Goal: Information Seeking & Learning: Learn about a topic

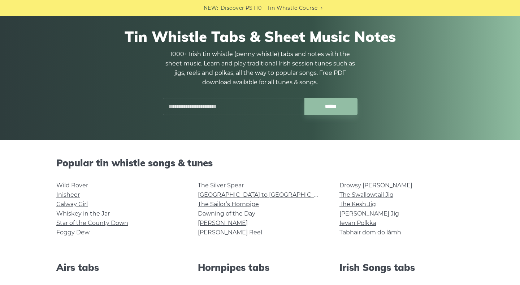
scroll to position [91, 0]
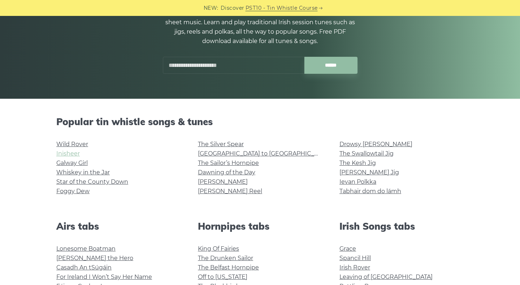
click at [77, 152] on link "Inisheer" at bounding box center [67, 153] width 23 height 7
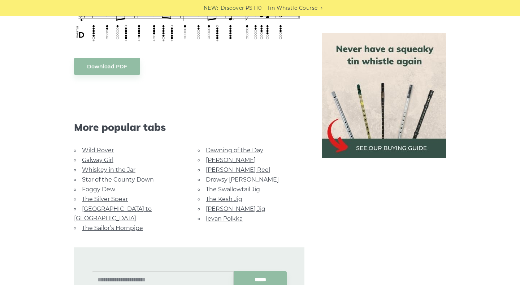
scroll to position [467, 0]
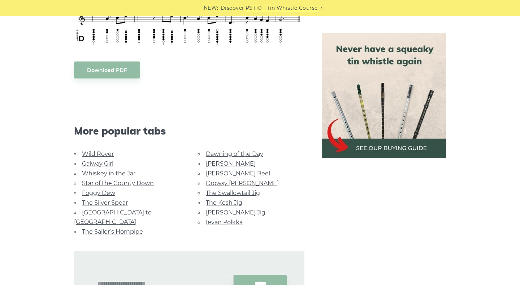
click at [90, 170] on link "Whiskey in the Jar" at bounding box center [108, 173] width 53 height 7
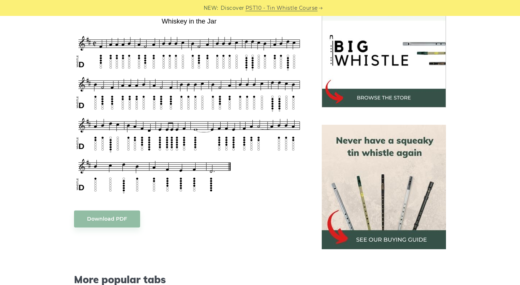
scroll to position [223, 0]
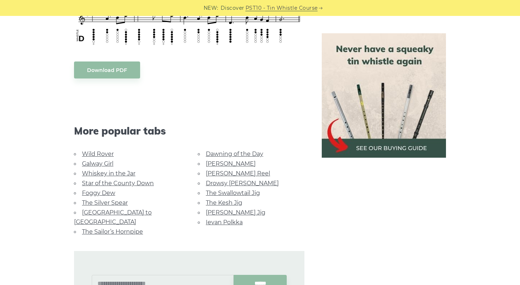
click at [213, 180] on link "Drowsy Maggie" at bounding box center [242, 183] width 73 height 7
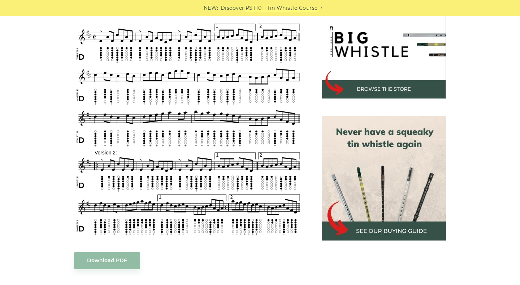
scroll to position [233, 0]
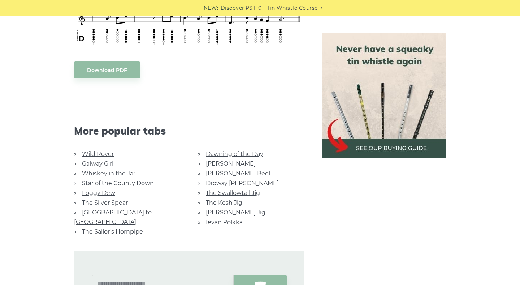
click at [89, 189] on link "Foggy Dew" at bounding box center [98, 192] width 33 height 7
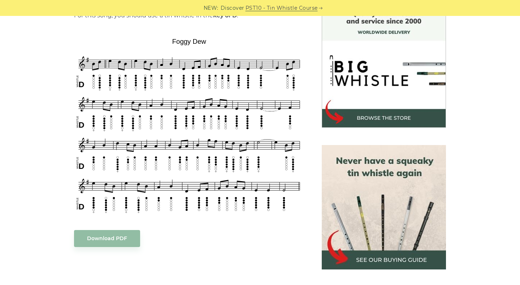
scroll to position [205, 0]
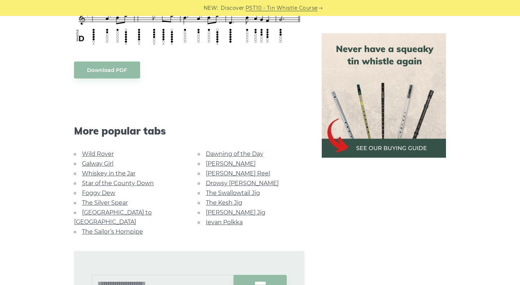
click at [216, 189] on link "The Swallowtail Jig" at bounding box center [233, 192] width 54 height 7
click at [99, 199] on link "The Silver Spear" at bounding box center [105, 202] width 46 height 7
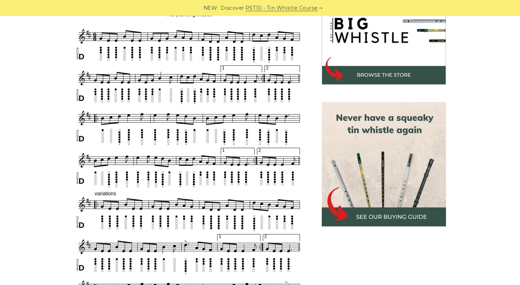
scroll to position [251, 0]
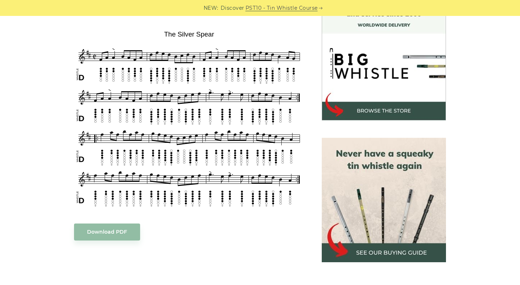
scroll to position [212, 0]
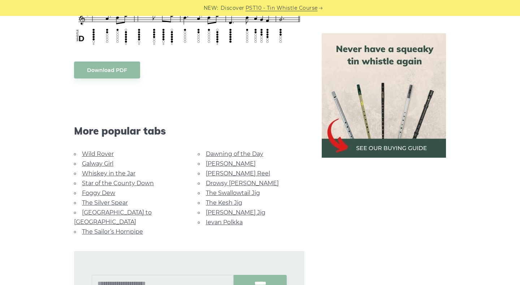
click at [98, 209] on link "Rocky Road to Dublin" at bounding box center [113, 217] width 78 height 16
click at [100, 228] on link "The Sailor’s Hornpipe" at bounding box center [112, 231] width 61 height 7
click at [212, 180] on link "Drowsy Maggie" at bounding box center [242, 183] width 73 height 7
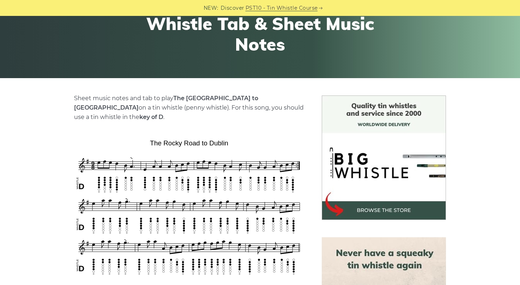
scroll to position [153, 0]
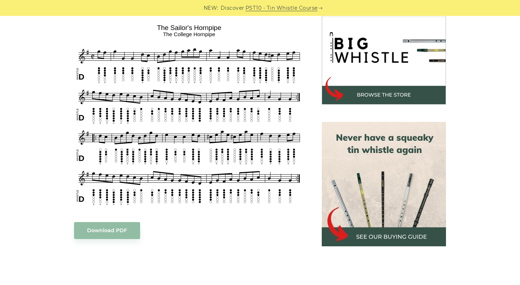
scroll to position [227, 0]
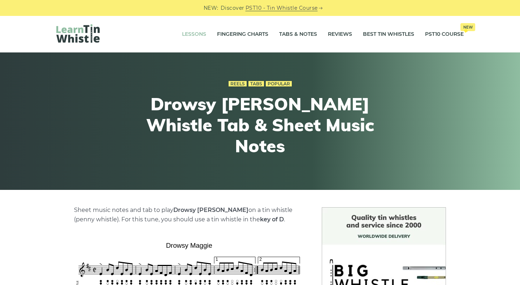
click at [193, 32] on link "Lessons" at bounding box center [194, 34] width 24 height 18
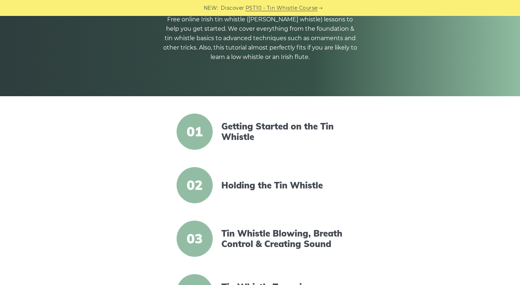
scroll to position [125, 0]
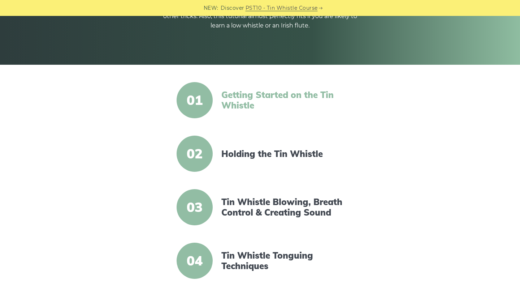
click at [237, 91] on link "Getting Started on the Tin Whistle" at bounding box center [283, 100] width 124 height 21
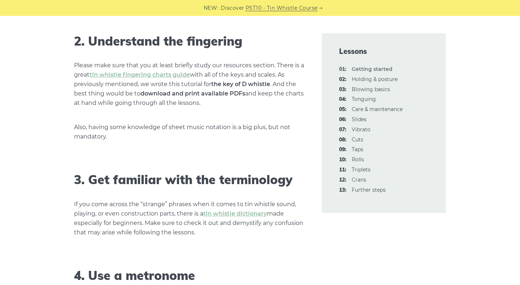
scroll to position [557, 0]
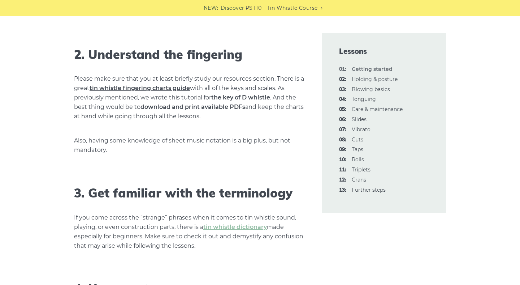
click at [96, 91] on link "tin whistle fingering charts guide" at bounding box center [140, 88] width 100 height 7
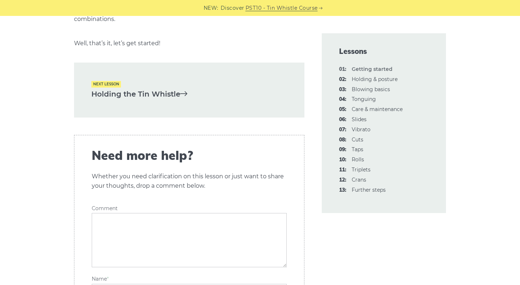
scroll to position [1593, 0]
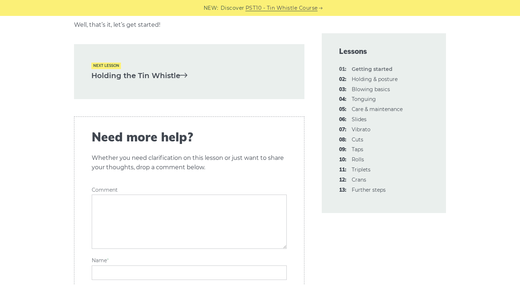
click at [96, 76] on link "Holding the Tin Whistle" at bounding box center [189, 76] width 196 height 12
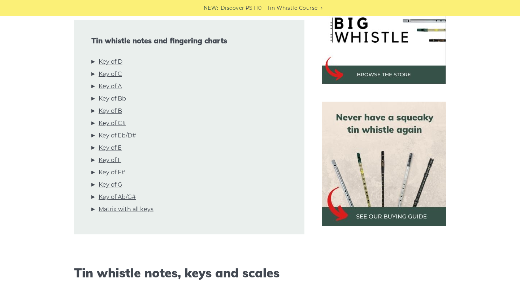
scroll to position [247, 0]
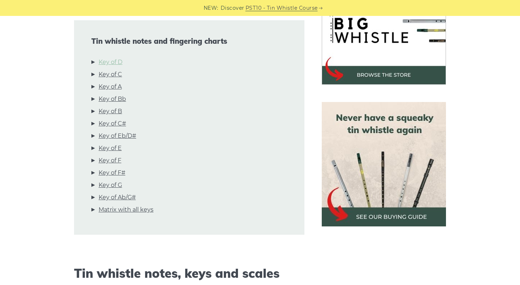
click at [103, 65] on link "Key of D" at bounding box center [111, 61] width 24 height 9
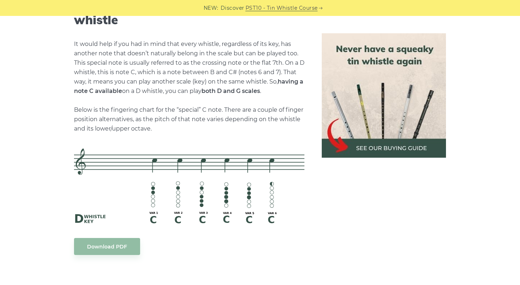
scroll to position [1551, 0]
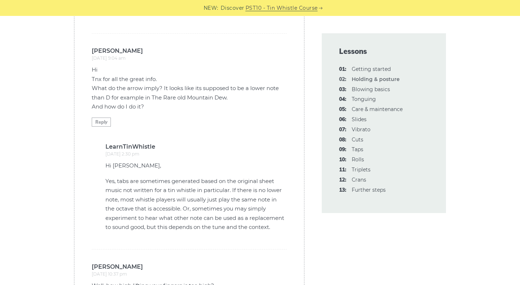
scroll to position [2001, 0]
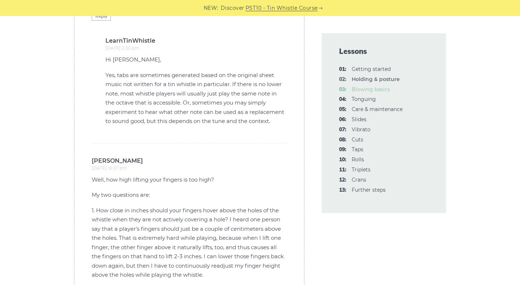
click at [362, 92] on link "03: Blowing basics" at bounding box center [371, 89] width 38 height 7
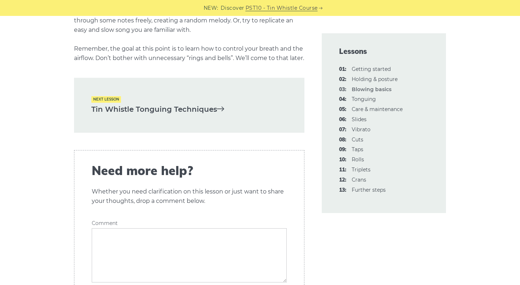
scroll to position [1508, 0]
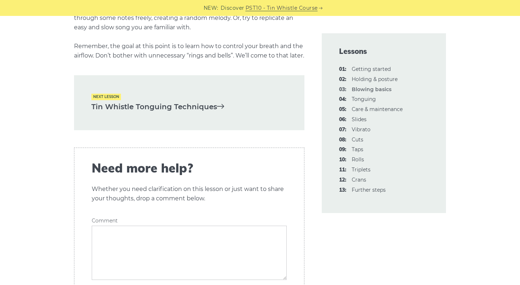
click at [103, 113] on link "Tin Whistle Tonguing Techniques" at bounding box center [189, 107] width 196 height 12
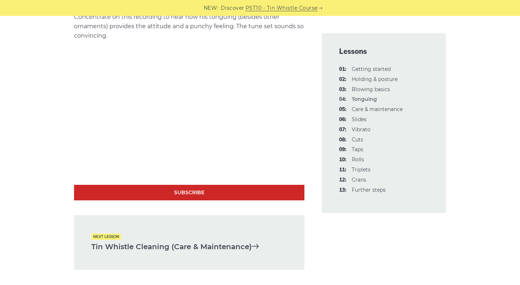
scroll to position [2205, 0]
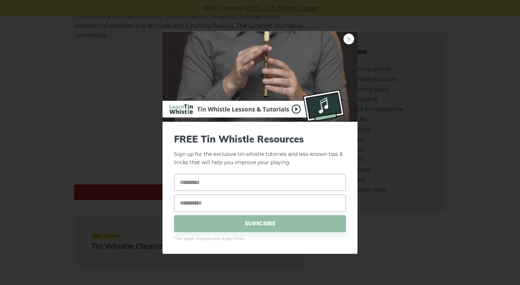
click at [349, 38] on link "×" at bounding box center [349, 39] width 11 height 11
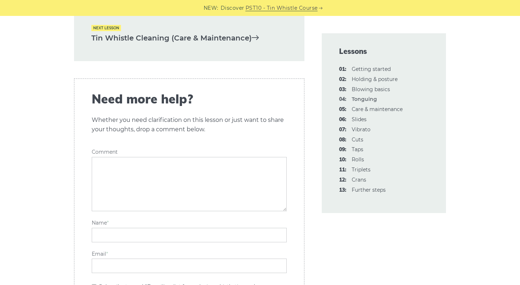
scroll to position [2397, 0]
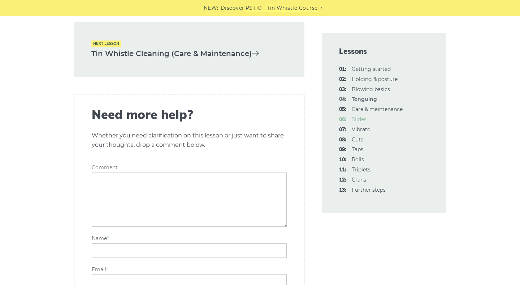
click at [358, 119] on link "06: Slides" at bounding box center [359, 119] width 15 height 7
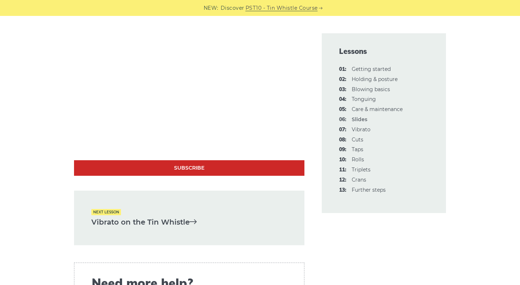
scroll to position [1545, 0]
